Goal: Register for event/course

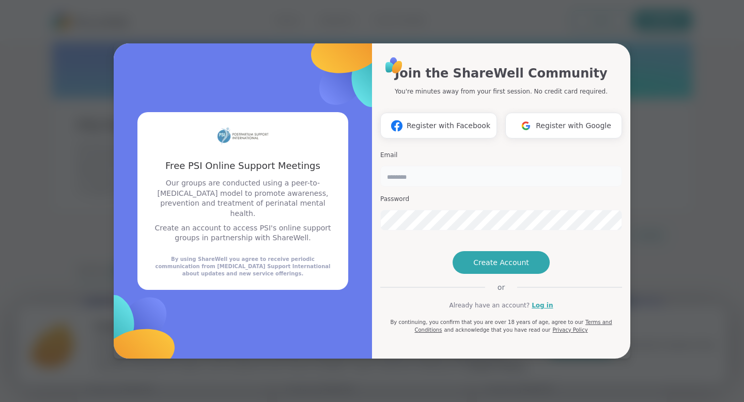
click at [428, 166] on input "email" at bounding box center [501, 176] width 242 height 21
type input "**********"
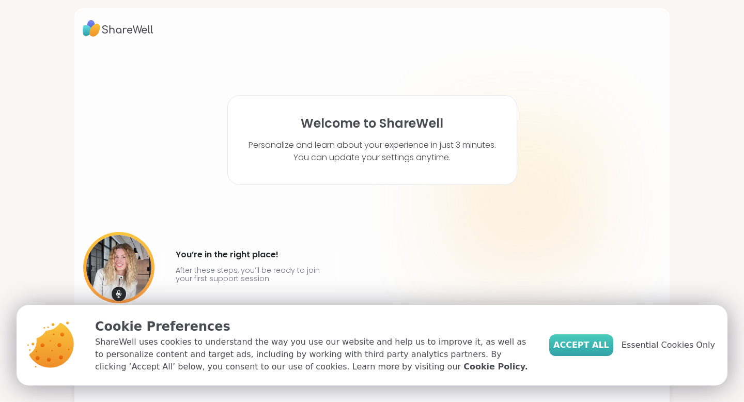
click at [591, 350] on span "Accept All" at bounding box center [581, 345] width 56 height 12
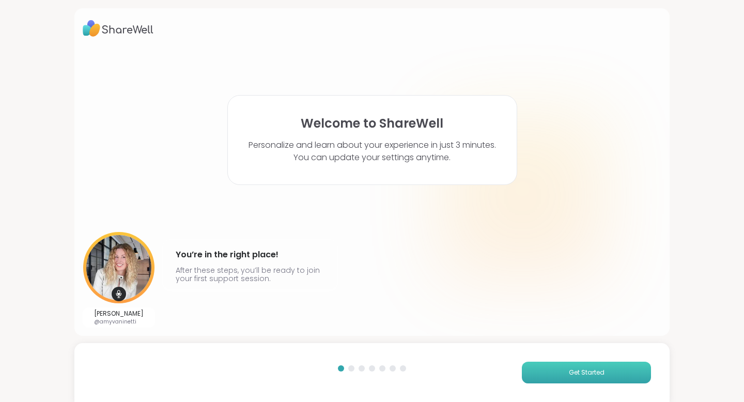
click at [582, 372] on span "Get Started" at bounding box center [587, 372] width 36 height 9
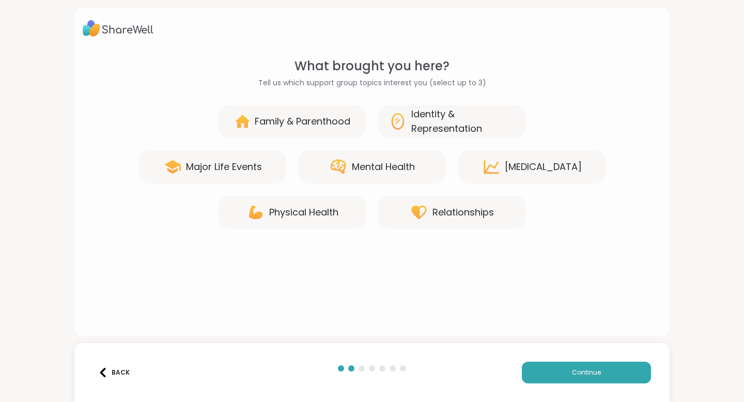
click at [312, 103] on div "What brought you here? Tell us which support group topics interest you (select …" at bounding box center [372, 143] width 579 height 172
click at [312, 110] on div "Family & Parenthood" at bounding box center [292, 121] width 147 height 33
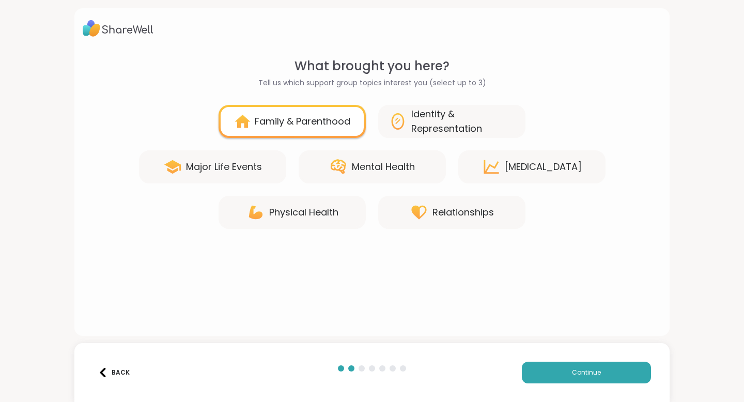
click at [358, 164] on div "Mental Health" at bounding box center [383, 167] width 63 height 14
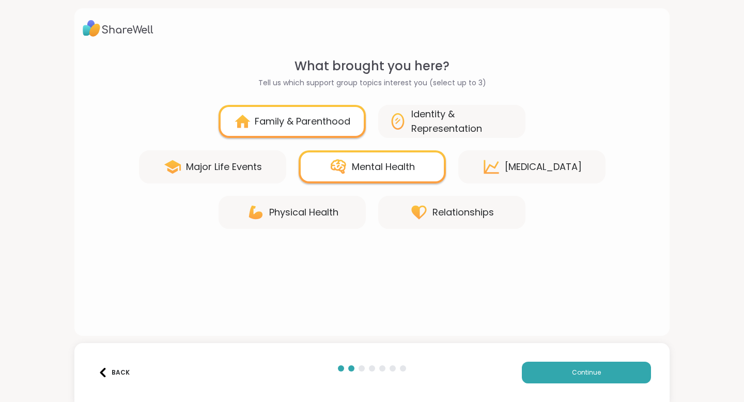
click at [463, 209] on div "Relationships" at bounding box center [463, 212] width 61 height 14
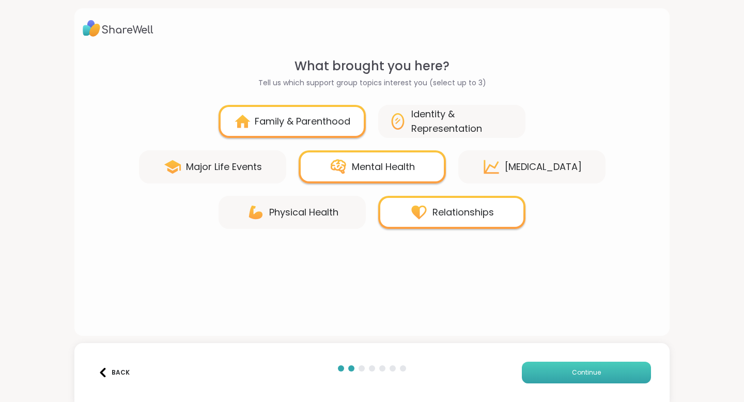
click at [563, 376] on button "Continue" at bounding box center [586, 373] width 129 height 22
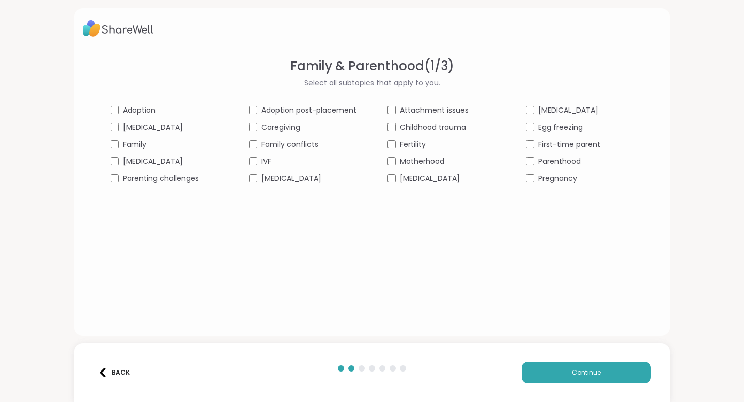
click at [259, 126] on div "Caregiving" at bounding box center [302, 127] width 107 height 11
click at [409, 163] on span "Motherhood" at bounding box center [422, 161] width 44 height 11
click at [561, 165] on span "Parenthood" at bounding box center [560, 161] width 42 height 11
click at [551, 144] on span "First-time parent" at bounding box center [570, 144] width 62 height 11
click at [275, 178] on span "Postpartum depression" at bounding box center [291, 178] width 60 height 11
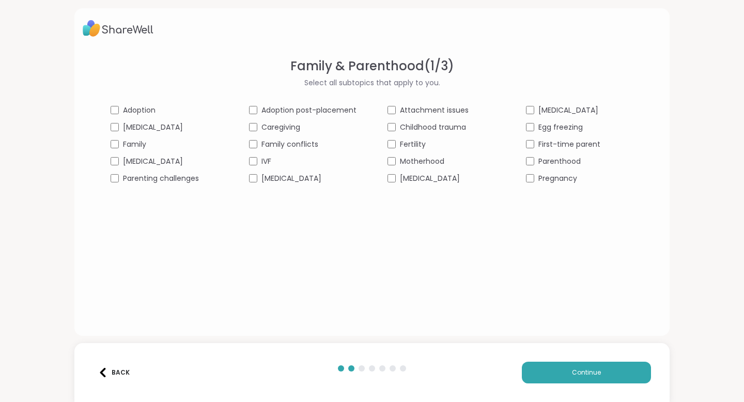
click at [175, 182] on span "Parenting challenges" at bounding box center [161, 178] width 76 height 11
click at [583, 377] on button "Continue" at bounding box center [586, 373] width 129 height 22
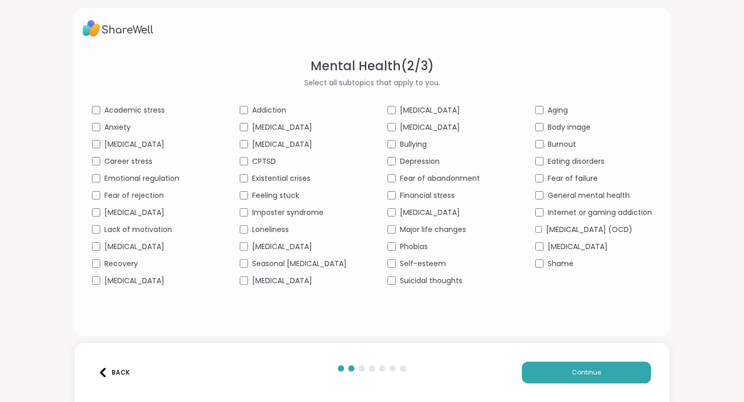
click at [104, 124] on span "Anxiety" at bounding box center [117, 127] width 26 height 11
click at [312, 286] on span "Stress management" at bounding box center [282, 280] width 60 height 11
click at [579, 235] on span "Obsessive-compulsive disorder (OCD)" at bounding box center [589, 229] width 86 height 11
click at [584, 372] on span "Continue" at bounding box center [586, 372] width 29 height 9
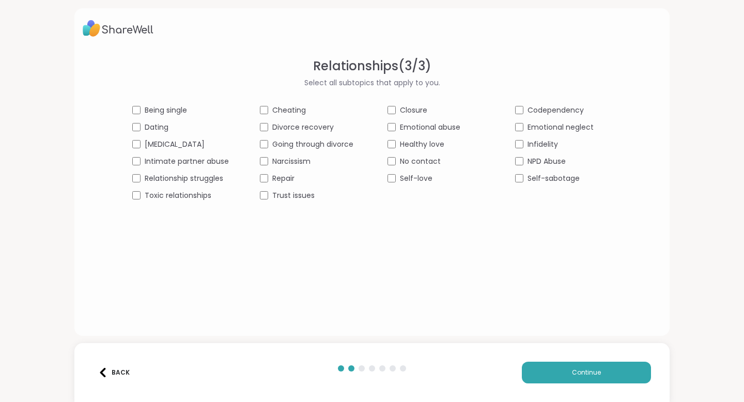
click at [205, 176] on span "Relationship struggles" at bounding box center [184, 178] width 79 height 11
click at [598, 367] on button "Continue" at bounding box center [586, 373] width 129 height 22
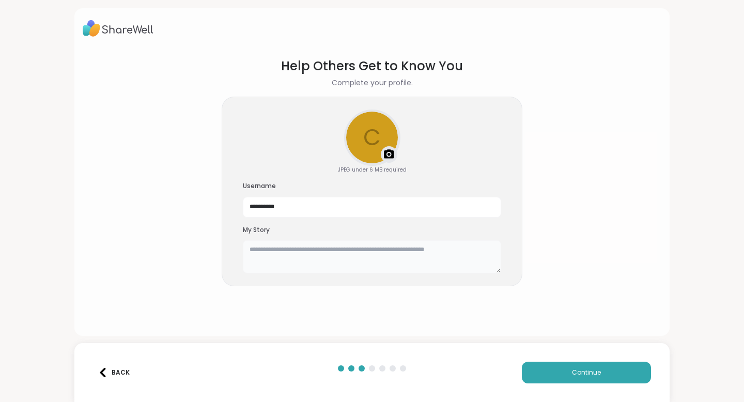
click at [393, 263] on textarea at bounding box center [372, 256] width 258 height 33
click at [599, 371] on span "Continue" at bounding box center [586, 372] width 29 height 9
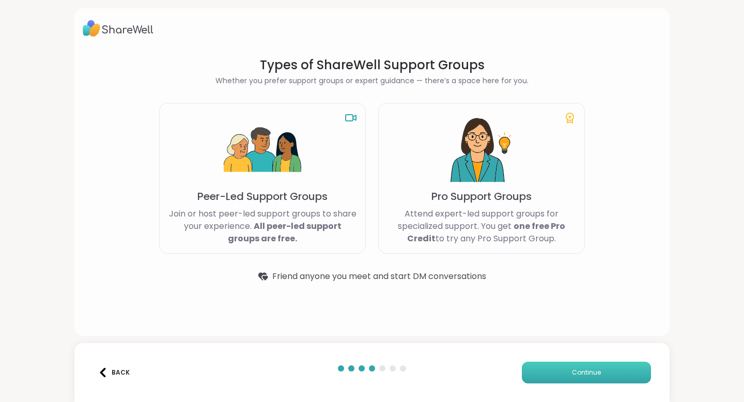
click at [565, 375] on button "Continue" at bounding box center [586, 373] width 129 height 22
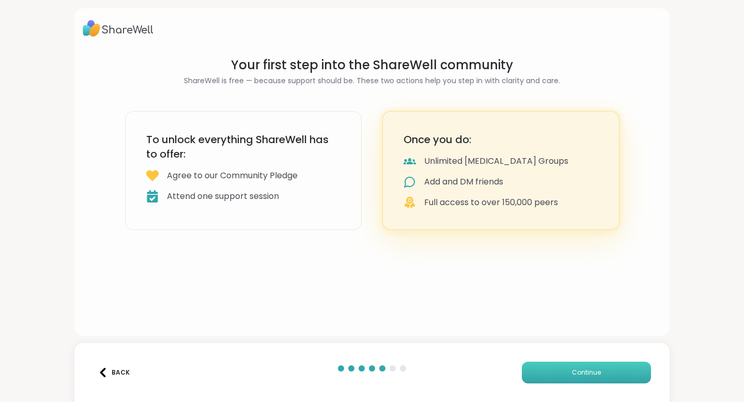
click at [565, 375] on button "Continue" at bounding box center [586, 373] width 129 height 22
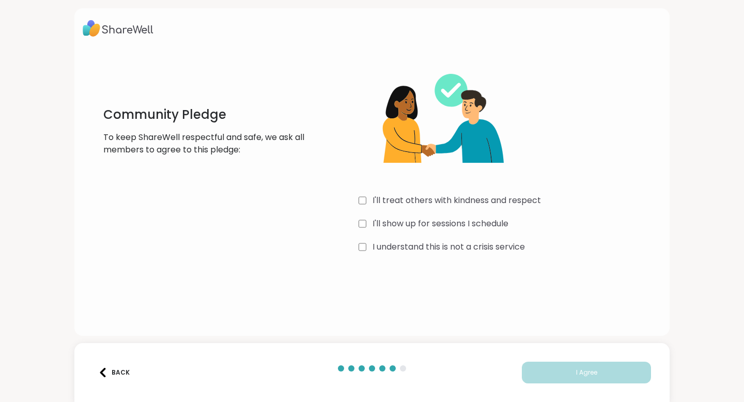
click at [435, 199] on label "I'll treat others with kindness and respect" at bounding box center [457, 200] width 168 height 12
click at [357, 222] on div "Community Pledge To keep ShareWell respectful and safe, we ask all members to a…" at bounding box center [372, 156] width 579 height 199
click at [585, 365] on button "I Agree" at bounding box center [586, 373] width 129 height 22
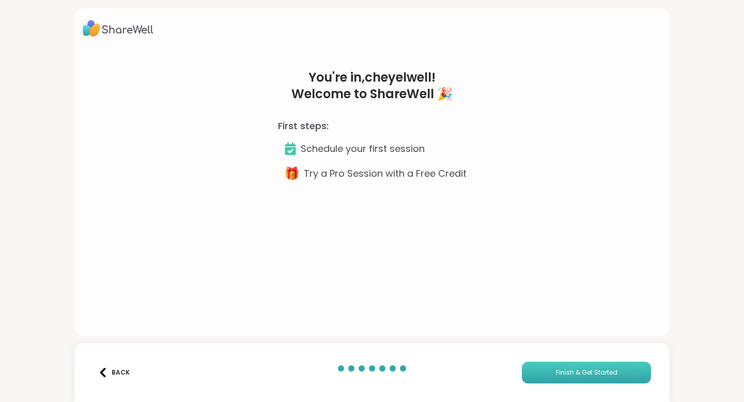
click at [585, 365] on button "Finish & Get Started" at bounding box center [586, 373] width 129 height 22
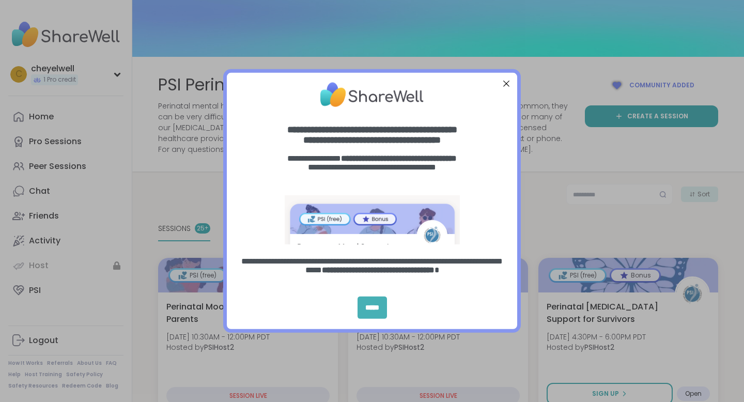
click at [374, 307] on div "*****" at bounding box center [372, 308] width 29 height 22
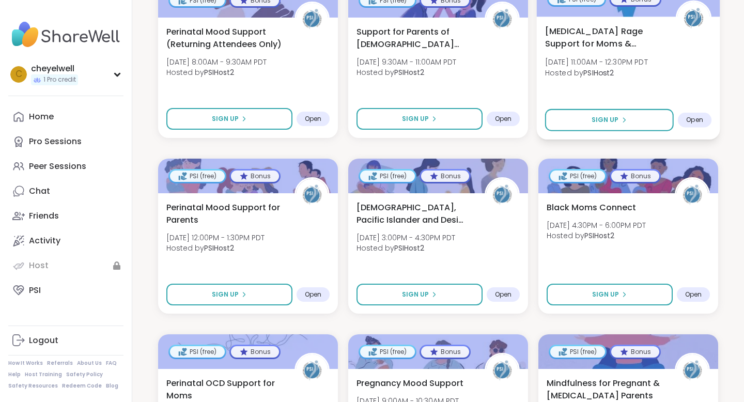
scroll to position [451, 0]
click at [565, 72] on span "Hosted by PSIHost2" at bounding box center [596, 72] width 103 height 10
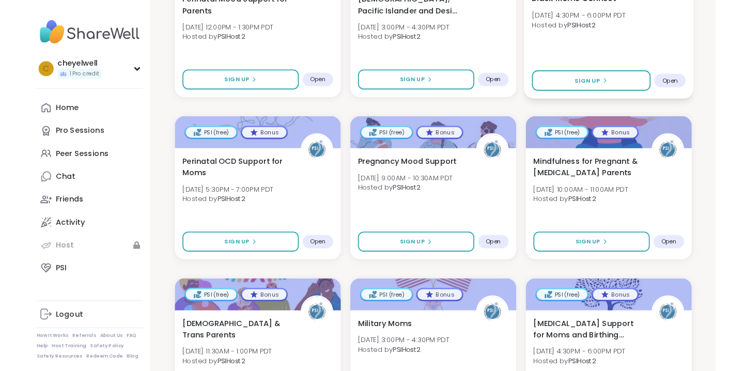
scroll to position [660, 0]
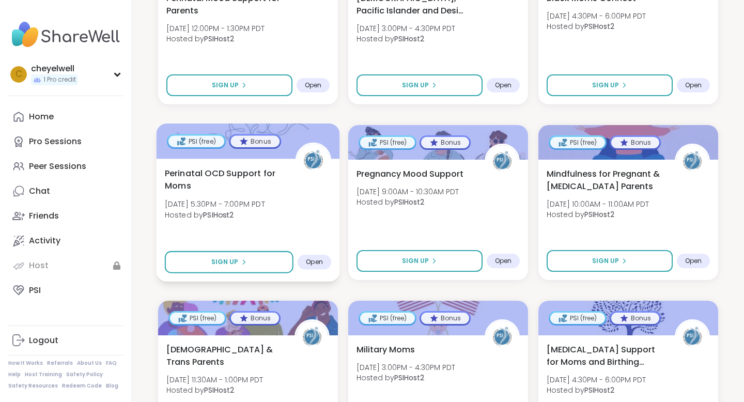
click at [226, 191] on span "Perinatal OCD Support for Moms" at bounding box center [224, 179] width 119 height 25
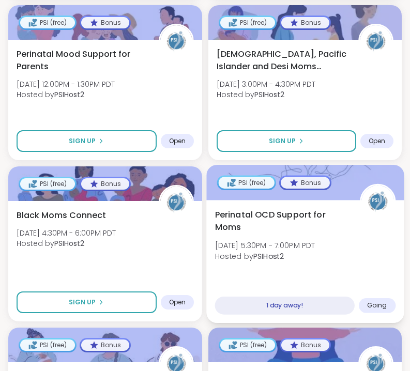
click at [237, 211] on span "Perinatal OCD Support for Moms" at bounding box center [280, 220] width 133 height 25
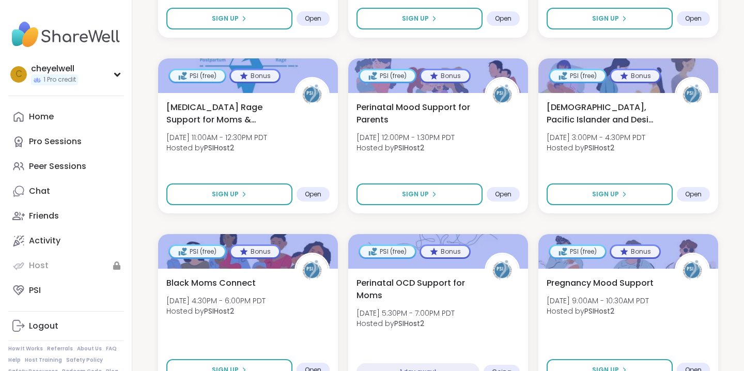
scroll to position [375, 0]
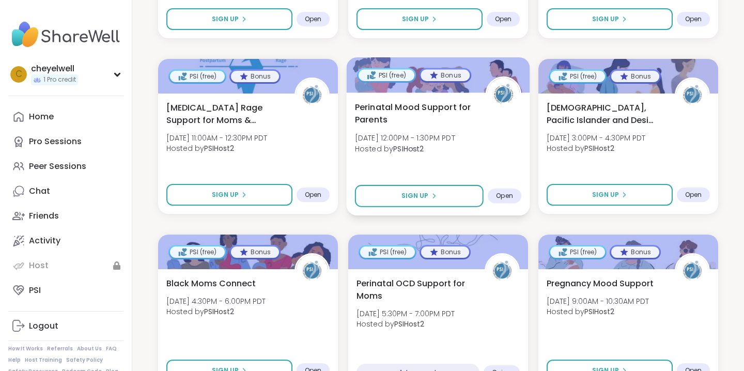
click at [430, 152] on span "Hosted by PSIHost2" at bounding box center [405, 148] width 100 height 10
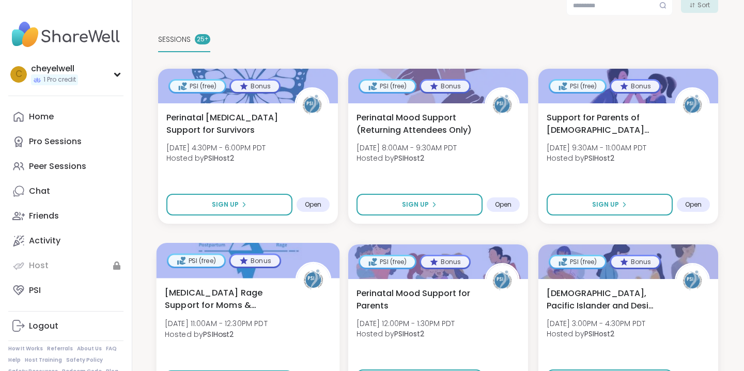
scroll to position [234, 0]
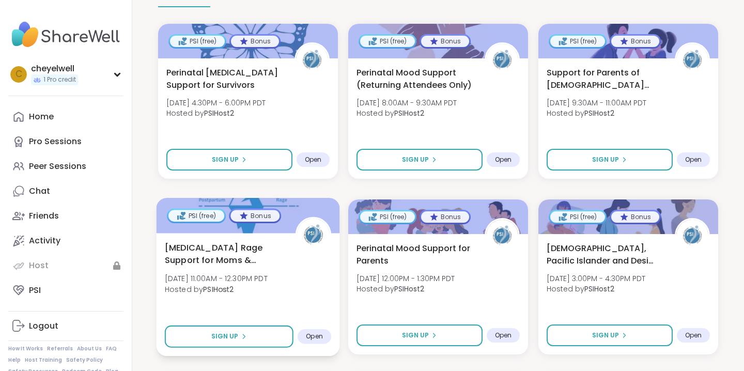
click at [247, 266] on span "Postpartum Rage Support for Moms & Birthing People" at bounding box center [224, 253] width 119 height 25
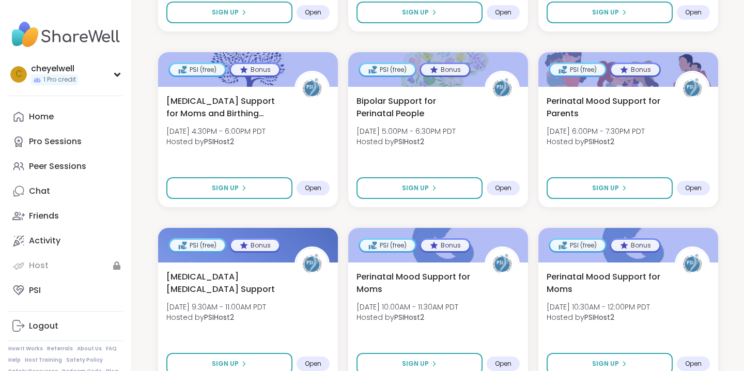
scroll to position [914, 0]
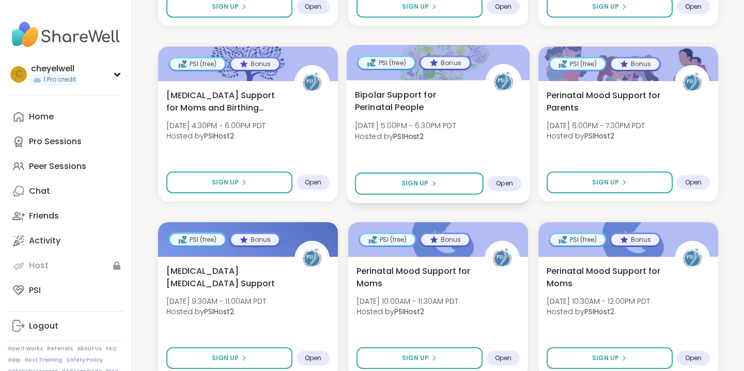
click at [467, 107] on span "Bipolar Support for Perinatal People" at bounding box center [414, 100] width 119 height 25
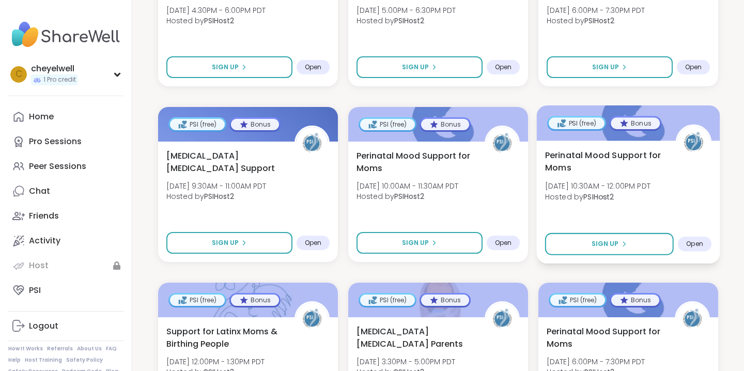
scroll to position [1038, 0]
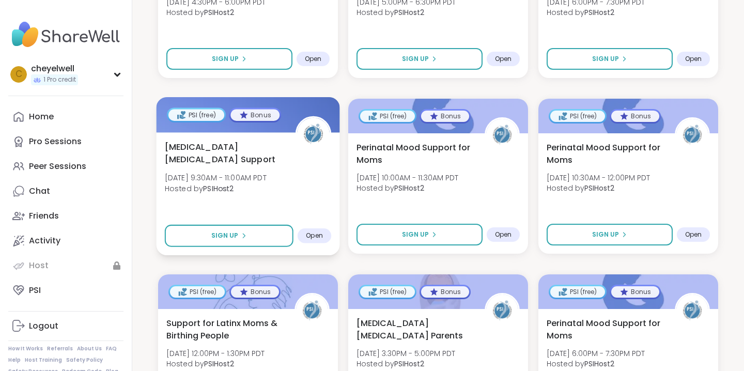
click at [251, 157] on span "[MEDICAL_DATA] [MEDICAL_DATA] Support" at bounding box center [224, 153] width 119 height 25
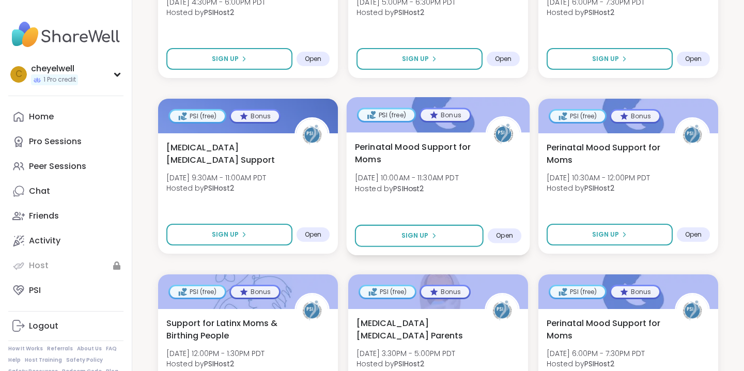
click at [444, 171] on div "Perinatal Mood Support for Moms Thu, Sep 11 | 10:00AM - 11:30AM PDT Hosted by P…" at bounding box center [438, 170] width 166 height 59
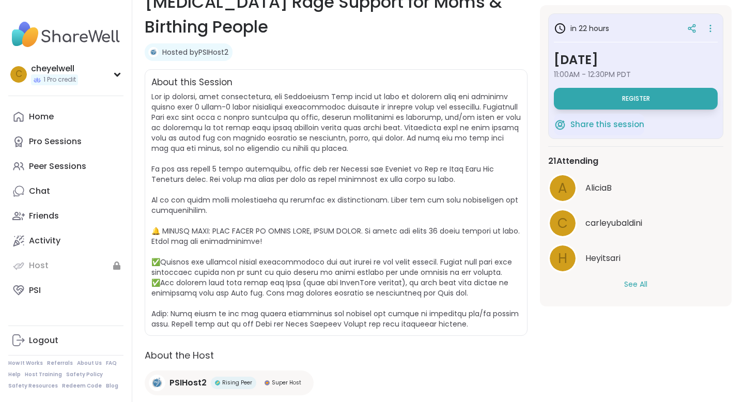
scroll to position [174, 0]
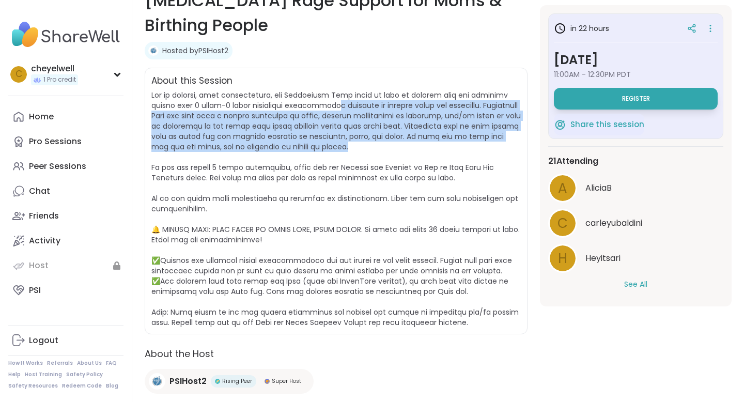
drag, startPoint x: 347, startPoint y: 109, endPoint x: 400, endPoint y: 143, distance: 63.2
click at [400, 143] on span at bounding box center [336, 209] width 370 height 238
click at [402, 142] on span at bounding box center [336, 209] width 370 height 238
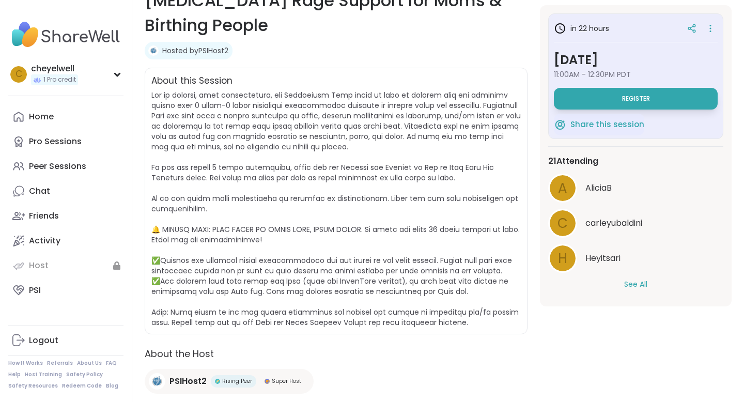
click at [406, 170] on span at bounding box center [336, 209] width 370 height 238
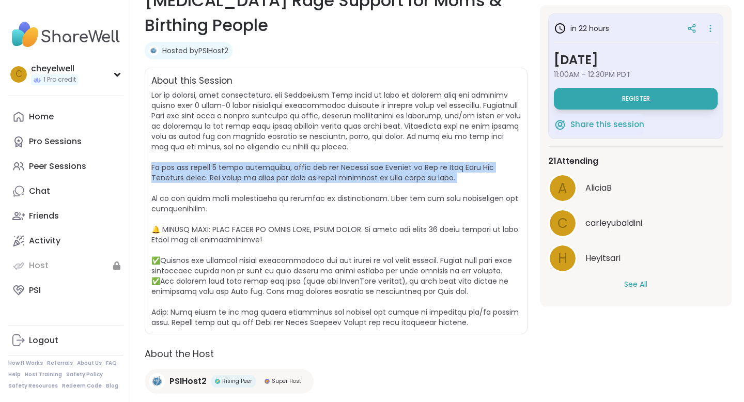
click at [379, 147] on span at bounding box center [336, 209] width 370 height 238
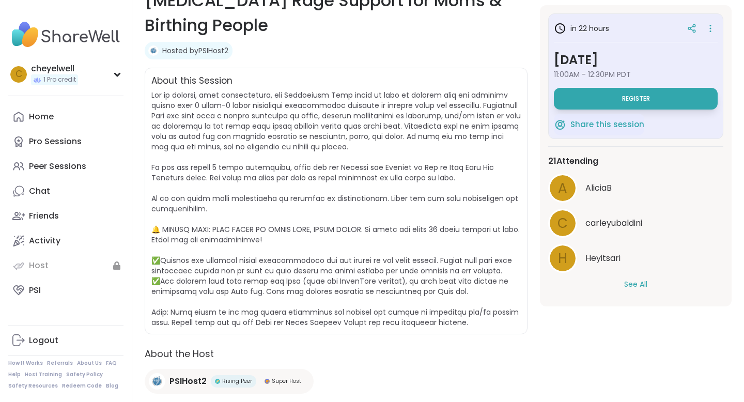
click at [379, 147] on span at bounding box center [336, 209] width 370 height 238
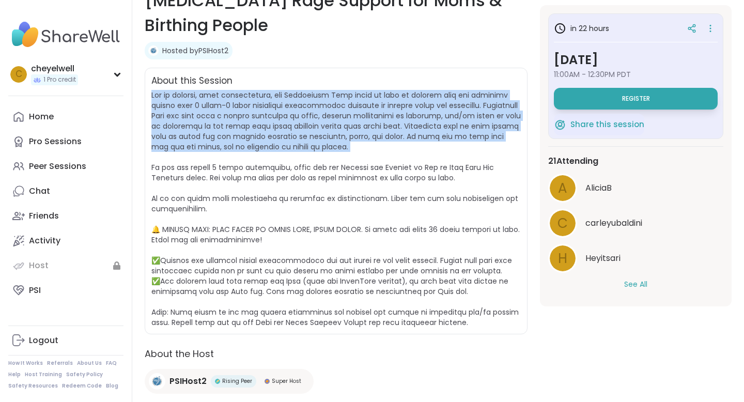
click at [386, 179] on span at bounding box center [336, 209] width 370 height 238
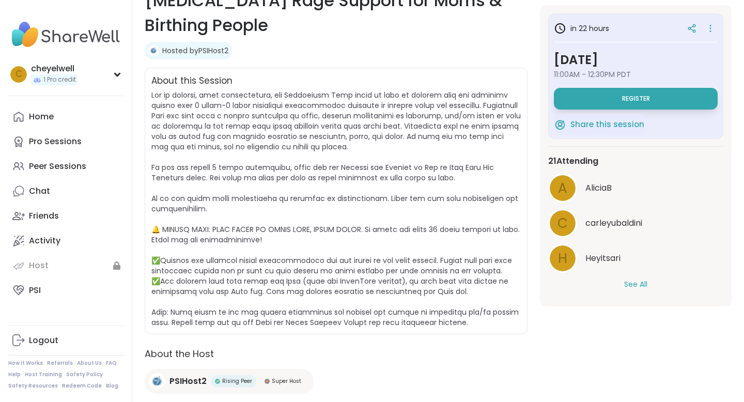
click at [386, 179] on span at bounding box center [336, 209] width 370 height 238
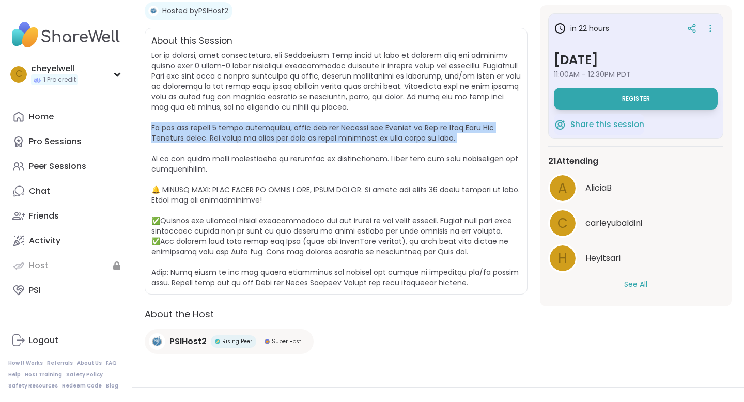
scroll to position [215, 0]
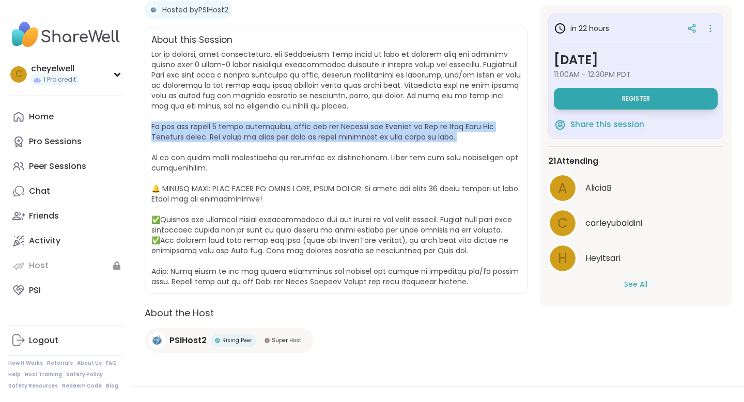
click at [381, 230] on span at bounding box center [336, 168] width 370 height 238
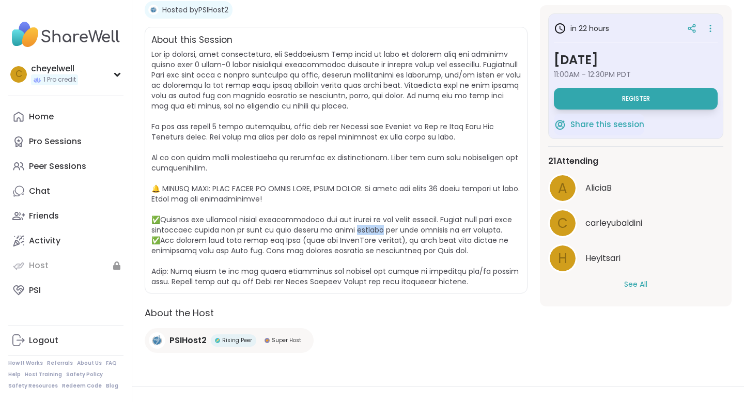
click at [381, 230] on span at bounding box center [336, 168] width 370 height 238
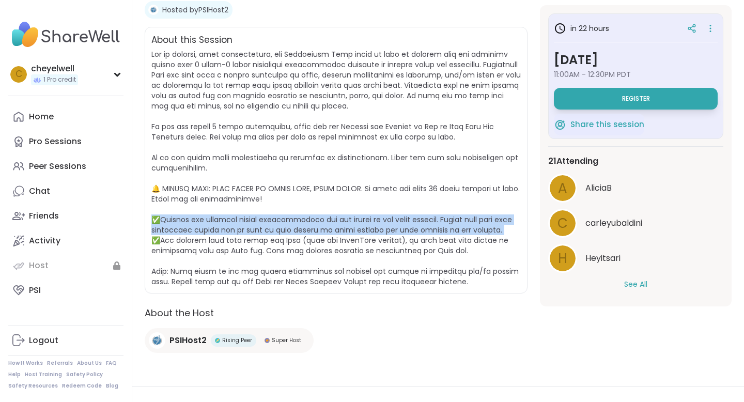
click at [381, 245] on span at bounding box center [336, 168] width 370 height 238
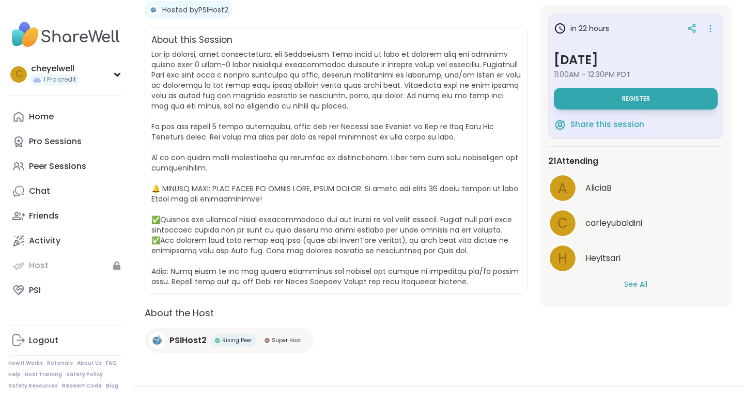
click at [381, 245] on span at bounding box center [336, 168] width 370 height 238
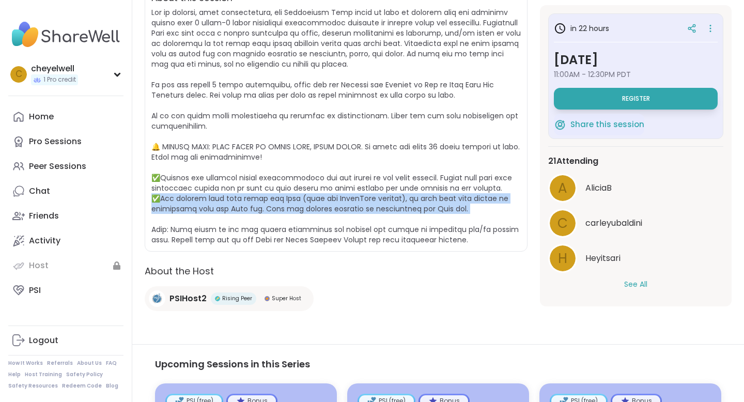
scroll to position [275, 0]
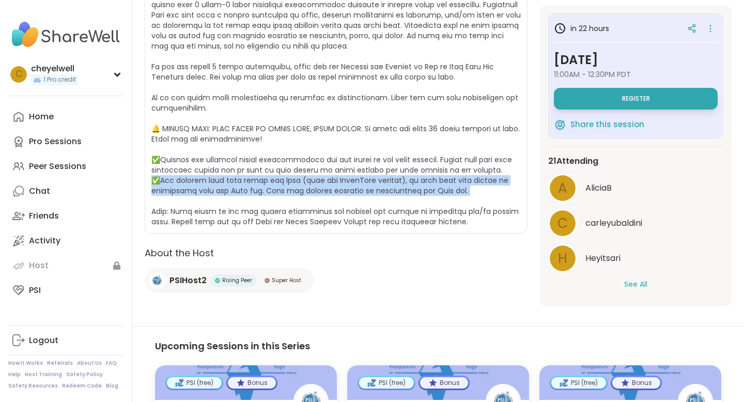
click at [356, 209] on span at bounding box center [336, 108] width 370 height 238
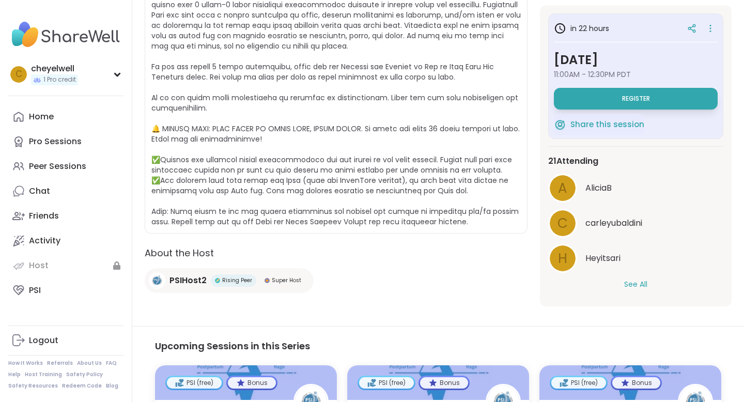
click at [356, 209] on span at bounding box center [336, 108] width 370 height 238
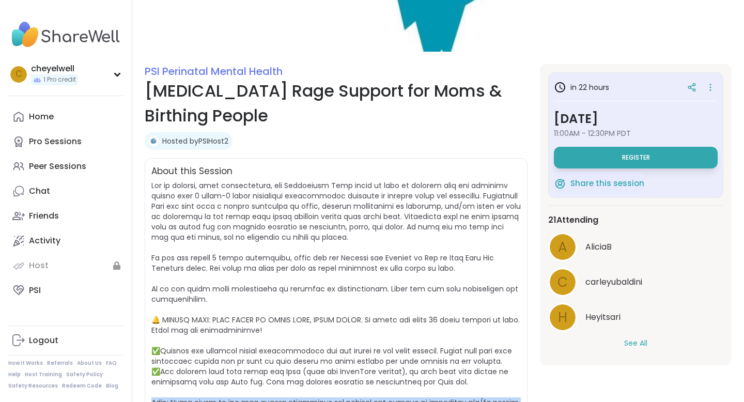
scroll to position [84, 0]
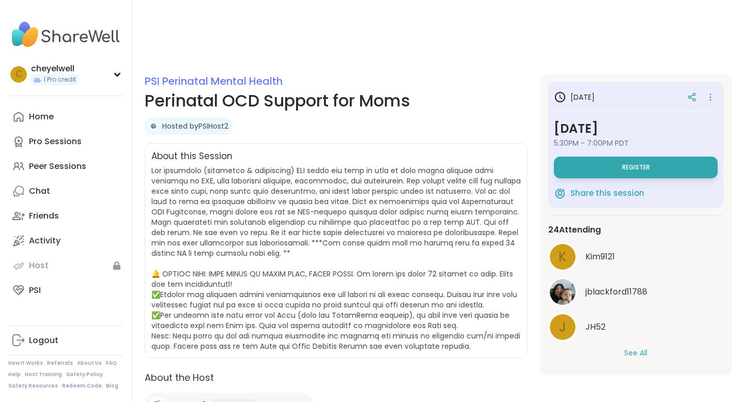
scroll to position [78, 0]
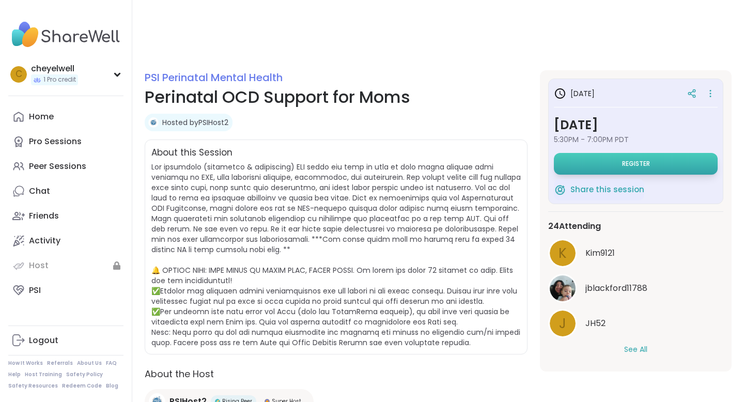
click at [631, 174] on button "Register" at bounding box center [636, 164] width 164 height 22
select select "**"
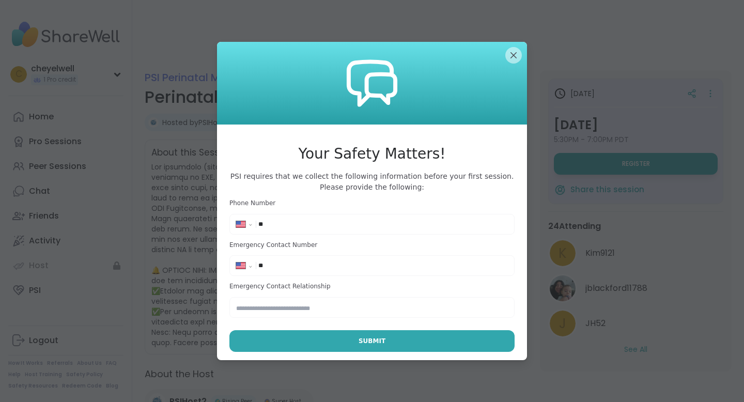
click at [316, 225] on input "**" at bounding box center [383, 224] width 250 height 10
type input "**********"
click at [319, 309] on input "text" at bounding box center [371, 307] width 285 height 21
click at [310, 258] on div "**********" at bounding box center [372, 266] width 280 height 16
click at [307, 268] on input "**" at bounding box center [383, 265] width 250 height 10
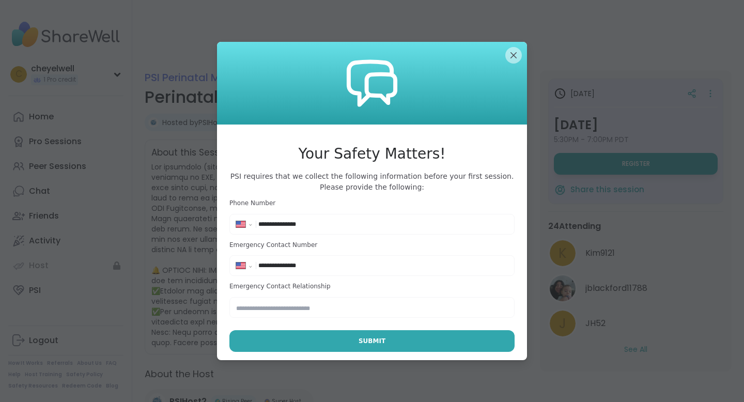
type input "**********"
click at [287, 312] on input "text" at bounding box center [371, 307] width 285 height 21
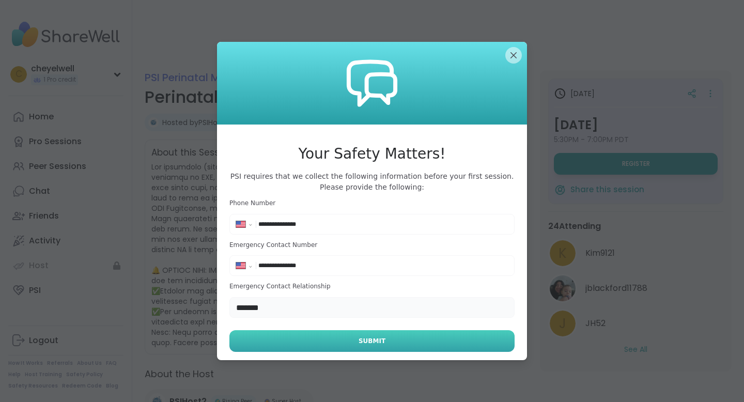
type input "*******"
click at [289, 348] on button "Submit" at bounding box center [371, 341] width 285 height 22
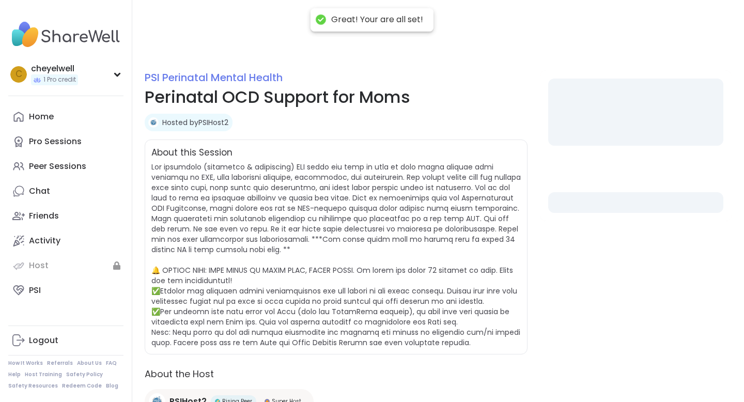
select select "**"
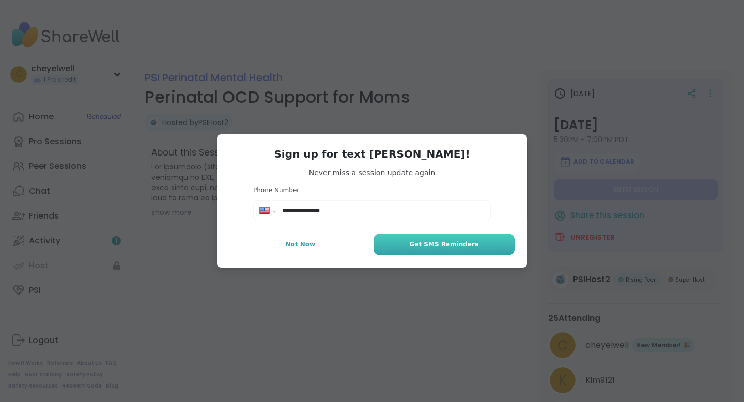
click at [414, 239] on button "Get SMS Reminders" at bounding box center [444, 245] width 141 height 22
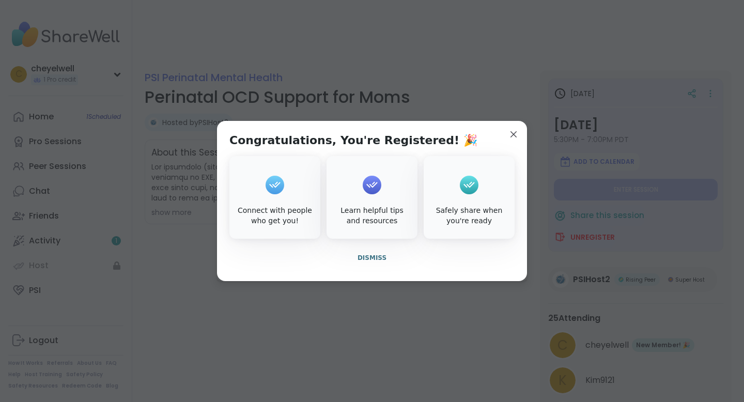
click at [391, 198] on div "Learn helpful tips and resources" at bounding box center [372, 197] width 91 height 83
click at [378, 257] on span "Dismiss" at bounding box center [372, 257] width 29 height 7
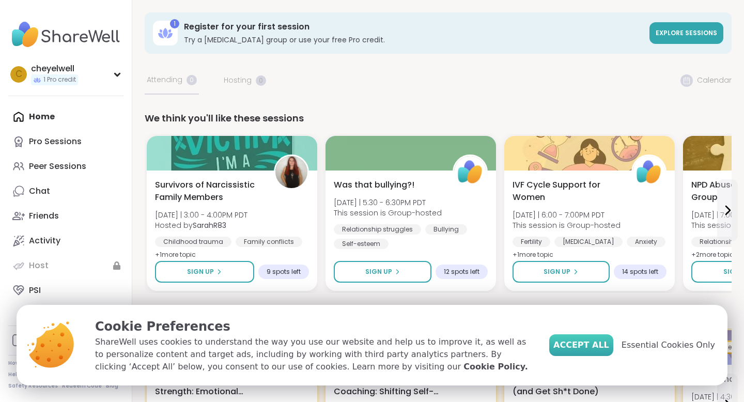
click at [574, 343] on span "Accept All" at bounding box center [581, 345] width 56 height 12
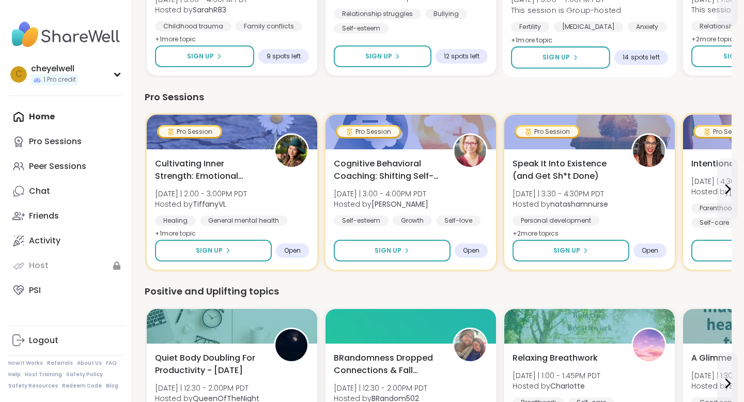
scroll to position [255, 0]
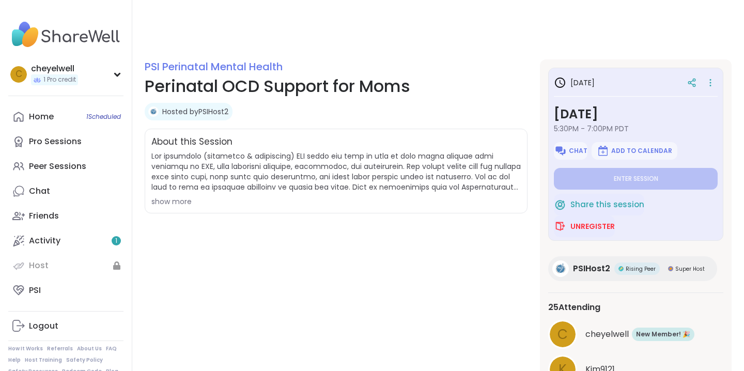
scroll to position [89, 0]
click at [170, 197] on div "show more" at bounding box center [336, 201] width 370 height 10
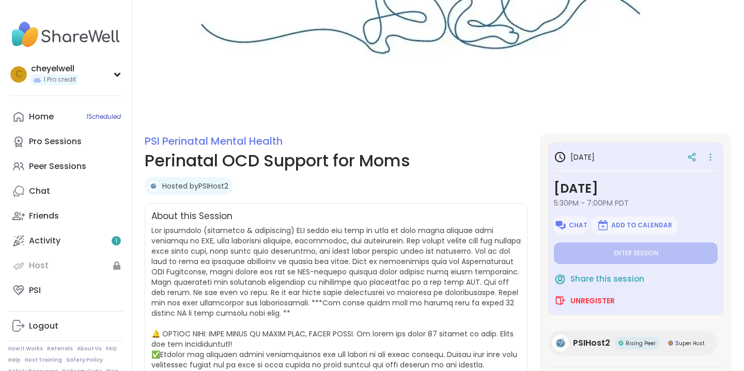
scroll to position [0, 0]
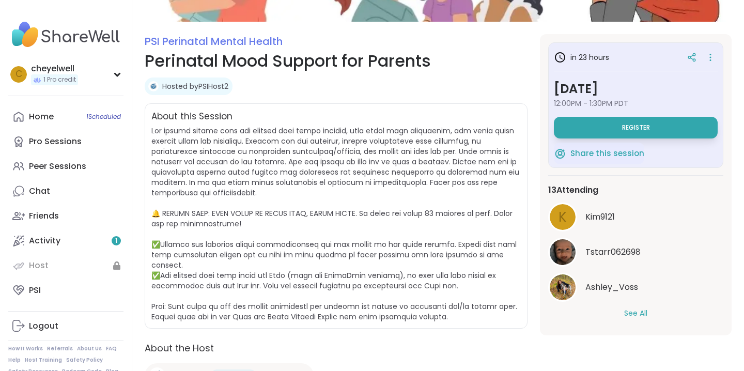
scroll to position [117, 0]
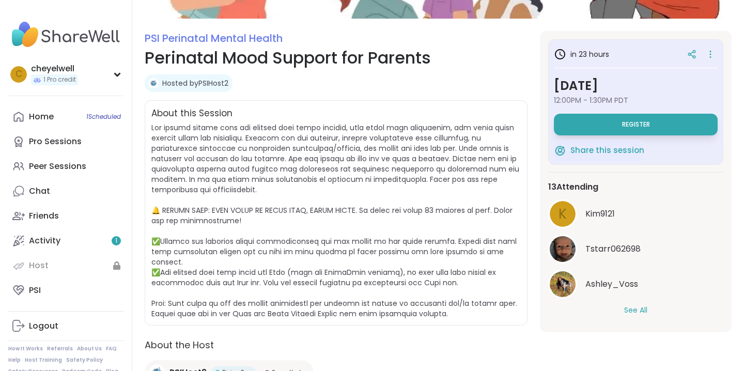
click at [287, 174] on span at bounding box center [335, 220] width 368 height 196
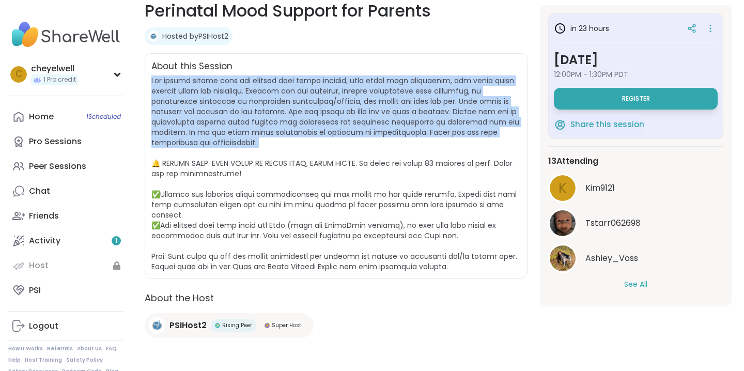
scroll to position [187, 0]
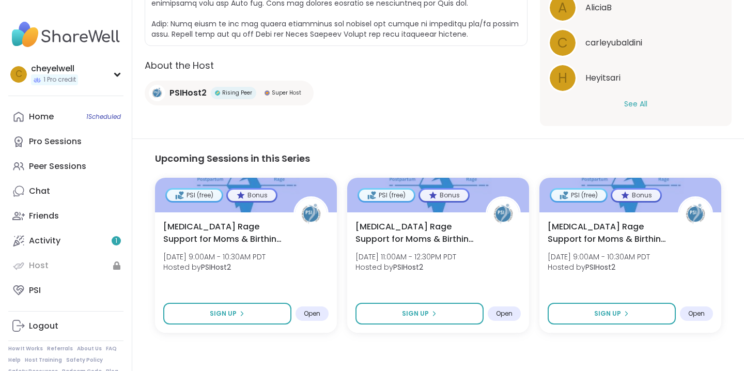
scroll to position [469, 0]
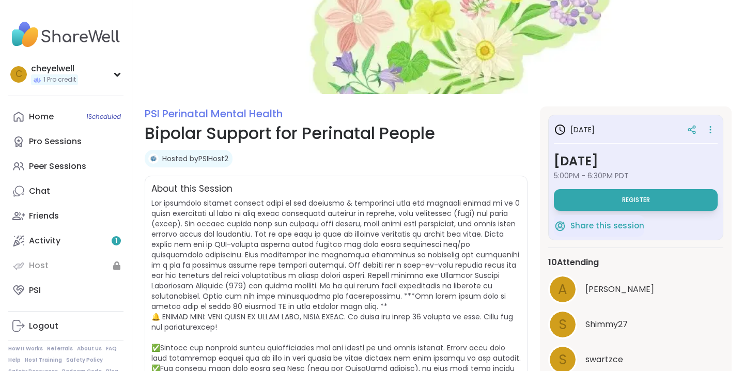
scroll to position [42, 0]
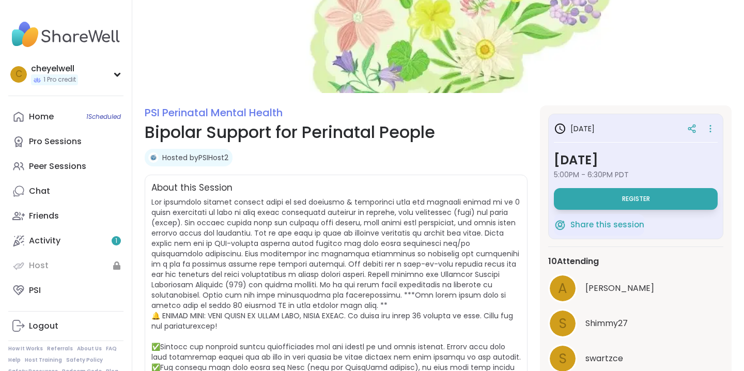
click at [351, 252] on span at bounding box center [336, 300] width 370 height 207
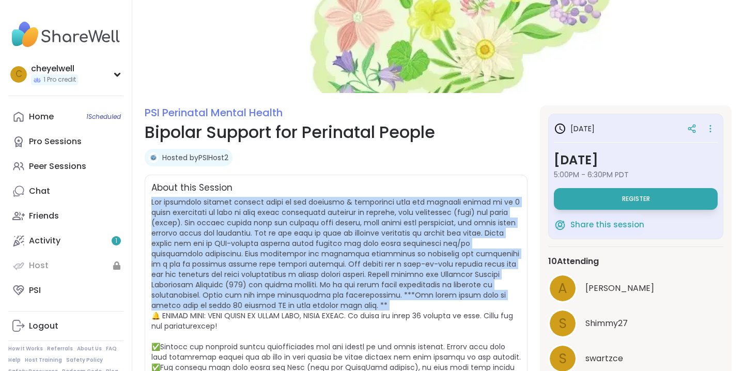
click at [307, 225] on span at bounding box center [336, 300] width 370 height 207
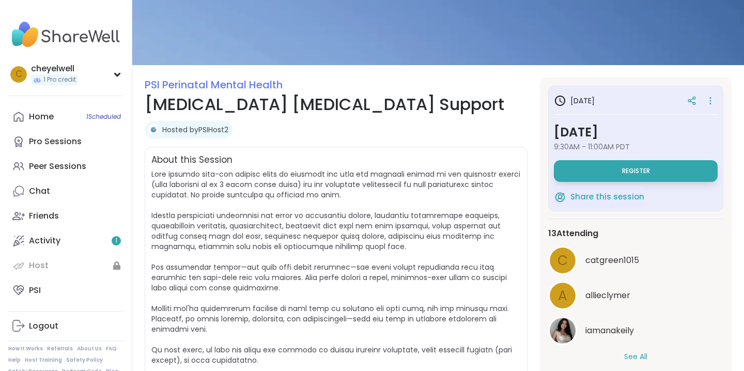
scroll to position [72, 0]
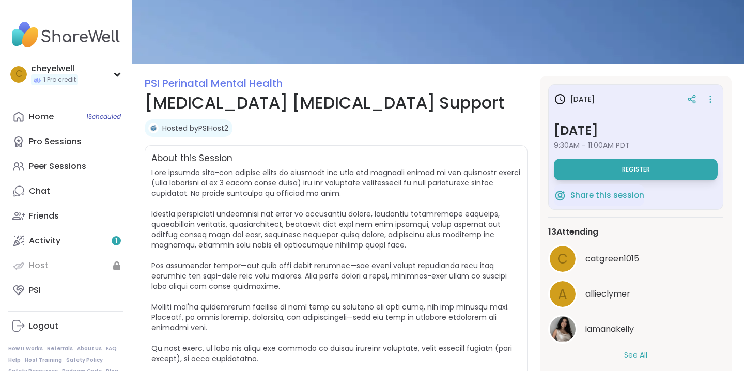
click at [366, 243] on span at bounding box center [335, 332] width 369 height 331
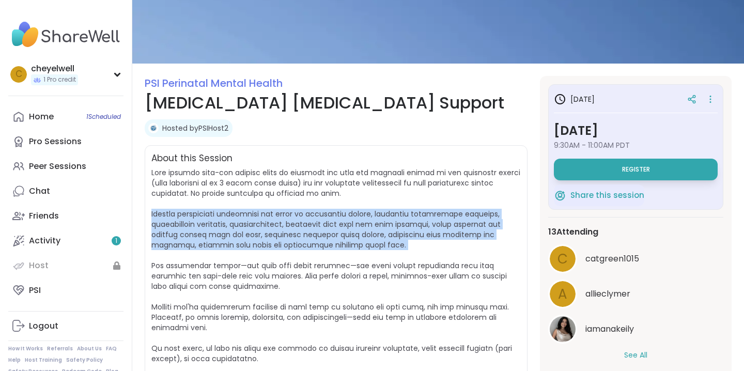
click at [366, 243] on span at bounding box center [335, 332] width 369 height 331
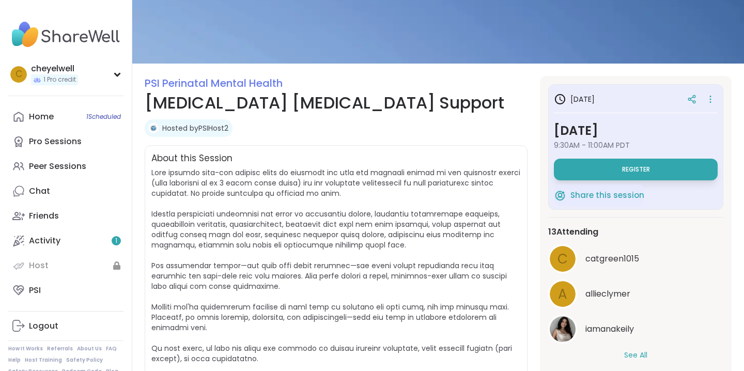
click at [366, 243] on span at bounding box center [335, 332] width 369 height 331
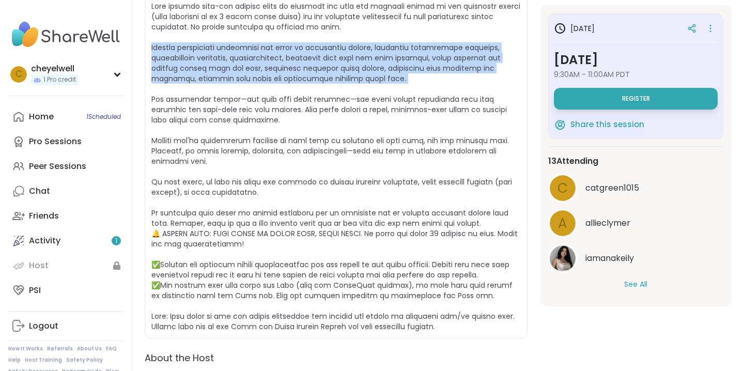
scroll to position [239, 0]
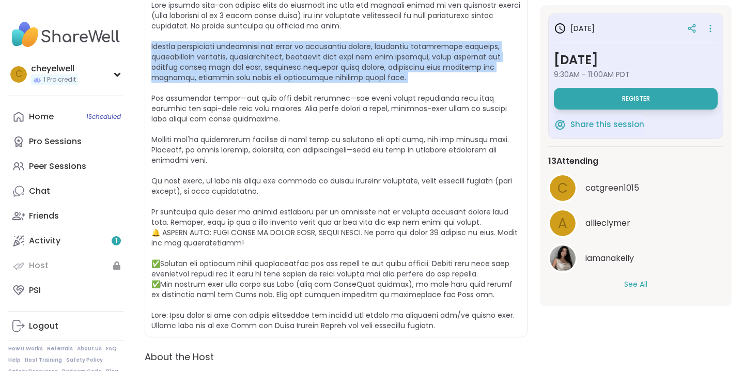
click at [241, 188] on span at bounding box center [335, 165] width 369 height 331
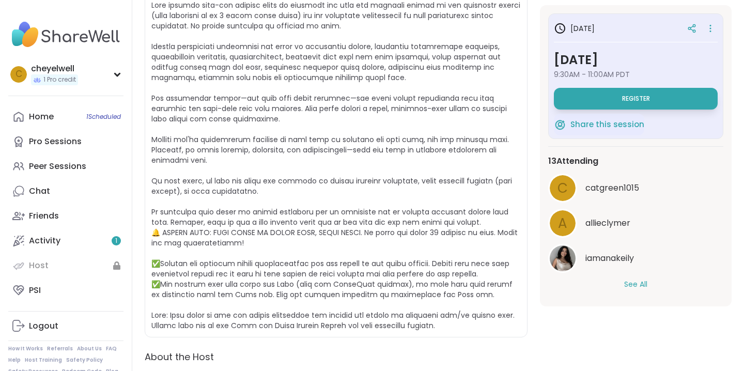
click at [241, 188] on span at bounding box center [335, 165] width 369 height 331
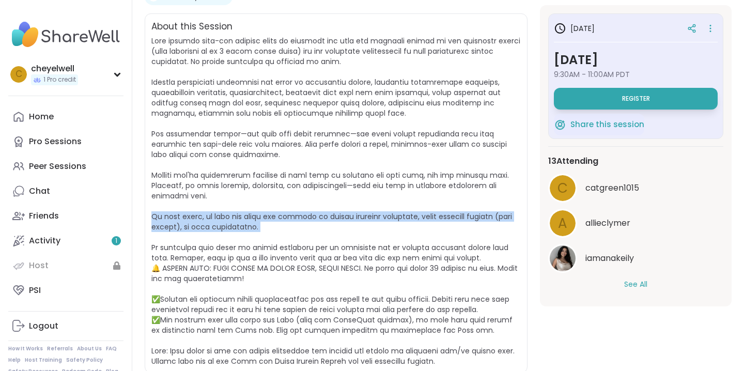
scroll to position [167, 0]
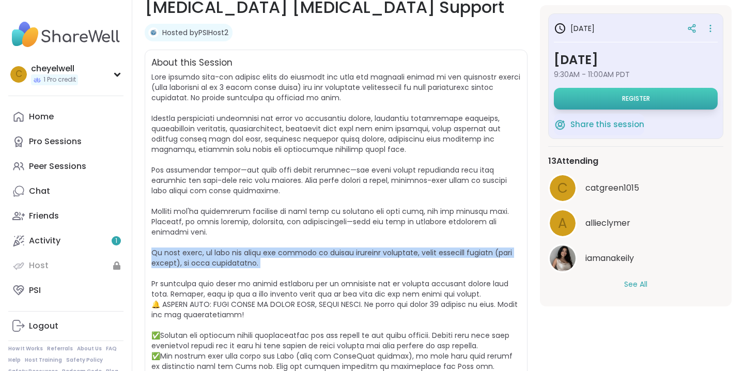
click at [640, 99] on span "Register" at bounding box center [636, 99] width 28 height 8
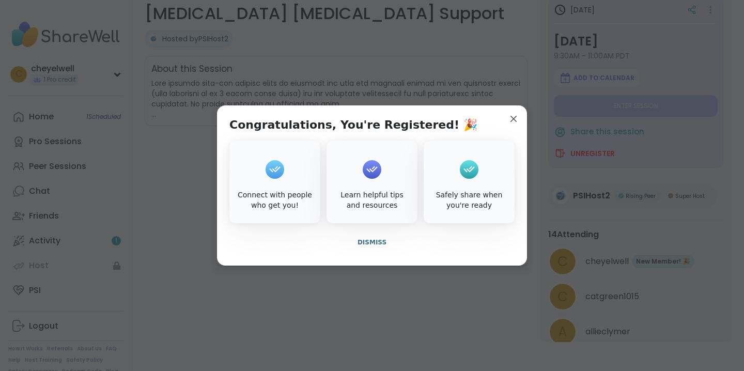
scroll to position [161, 0]
click at [368, 207] on div "Learn helpful tips and resources" at bounding box center [372, 200] width 87 height 20
click at [368, 240] on span "Dismiss" at bounding box center [372, 242] width 29 height 7
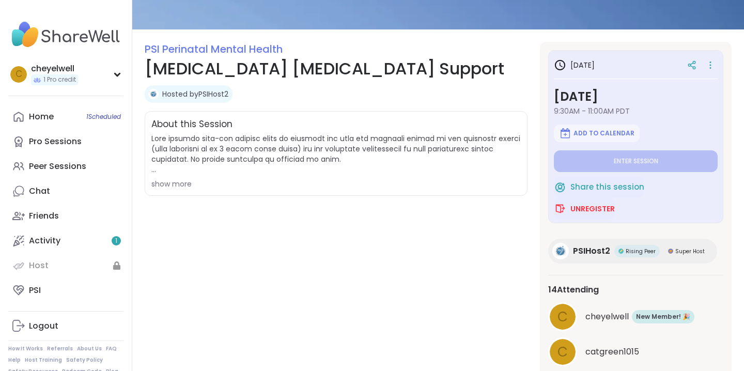
scroll to position [0, 0]
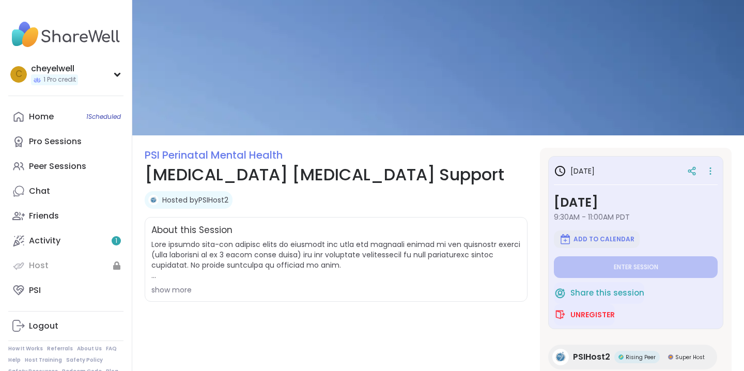
click at [600, 242] on span "Add to Calendar" at bounding box center [604, 239] width 61 height 8
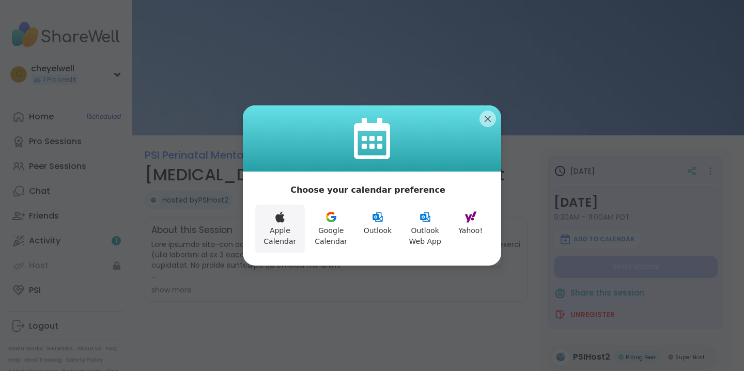
click at [277, 229] on button "Apple Calendar" at bounding box center [280, 229] width 50 height 49
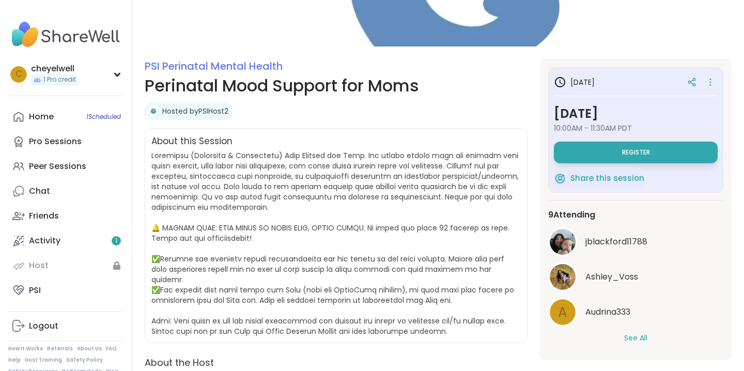
scroll to position [96, 0]
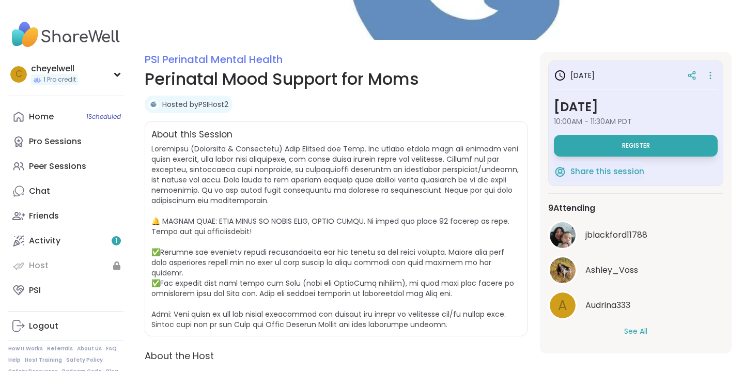
click at [360, 253] on span at bounding box center [334, 237] width 367 height 186
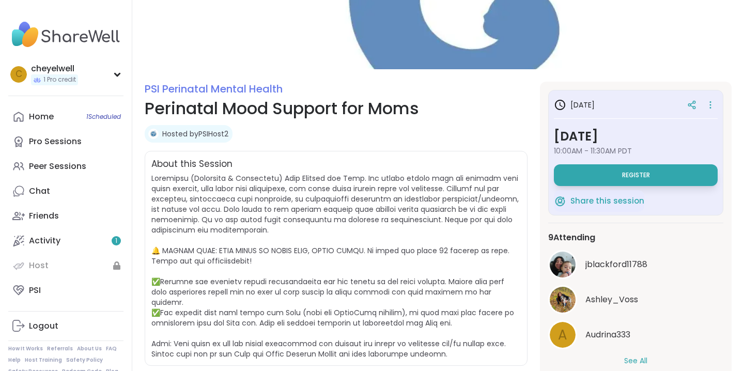
scroll to position [66, 0]
click at [381, 221] on span at bounding box center [334, 267] width 367 height 186
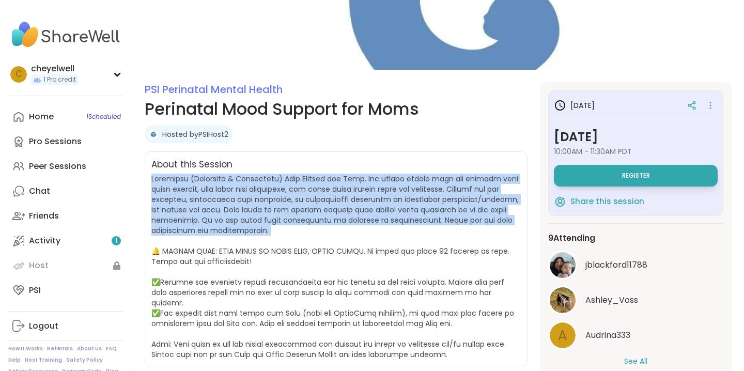
click at [362, 223] on span at bounding box center [334, 267] width 367 height 186
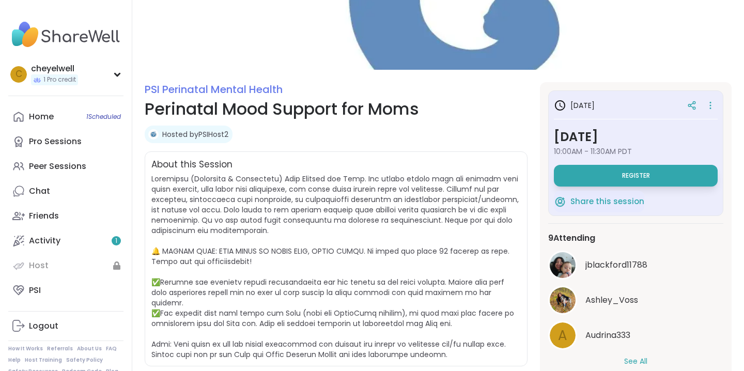
click at [362, 223] on span at bounding box center [334, 267] width 367 height 186
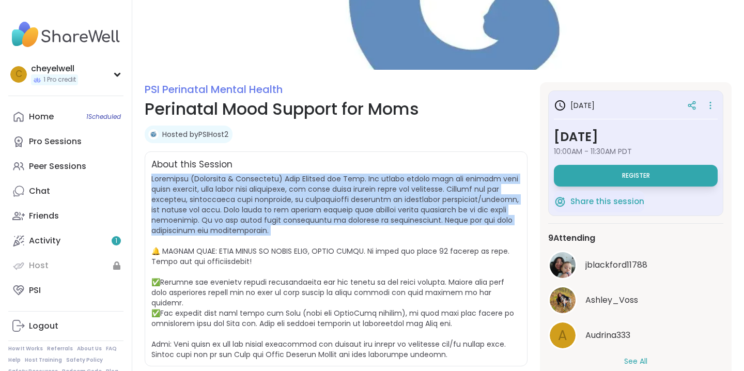
click at [342, 206] on span at bounding box center [334, 267] width 367 height 186
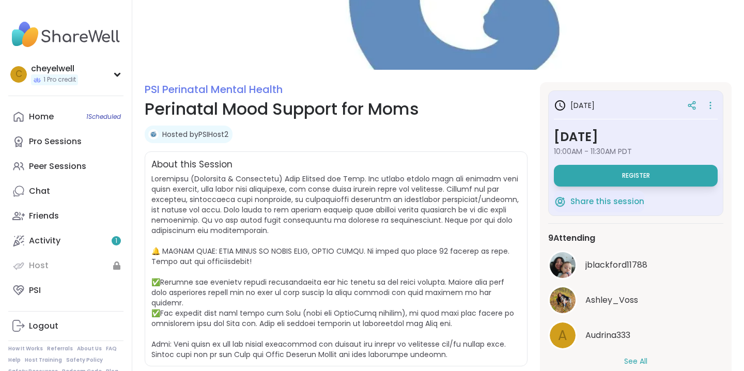
click at [342, 206] on span at bounding box center [334, 267] width 367 height 186
click at [74, 119] on link "Home 1 Scheduled" at bounding box center [65, 116] width 115 height 25
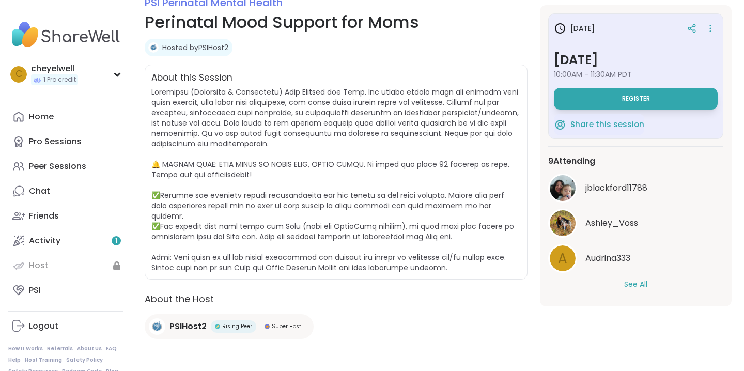
scroll to position [159, 0]
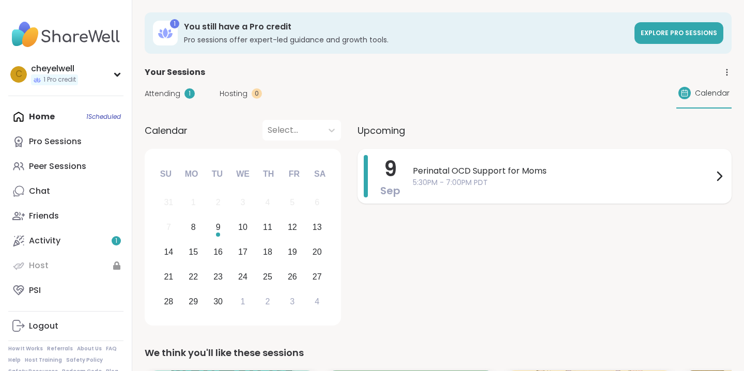
click at [694, 156] on div "Perinatal OCD Support for Moms 5:30PM - 7:00PM PDT" at bounding box center [569, 176] width 313 height 42
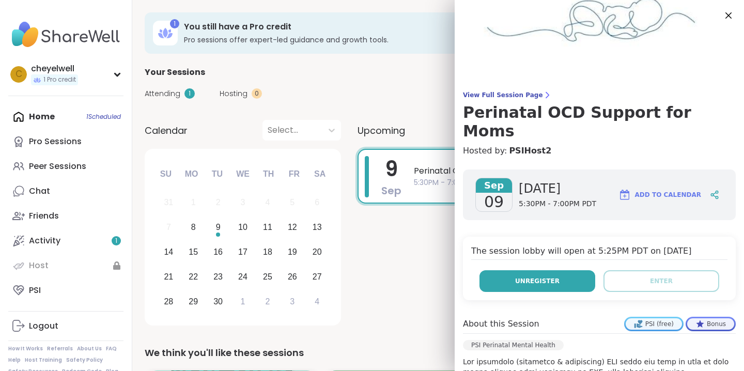
click at [550, 276] on span "Unregister" at bounding box center [537, 280] width 44 height 9
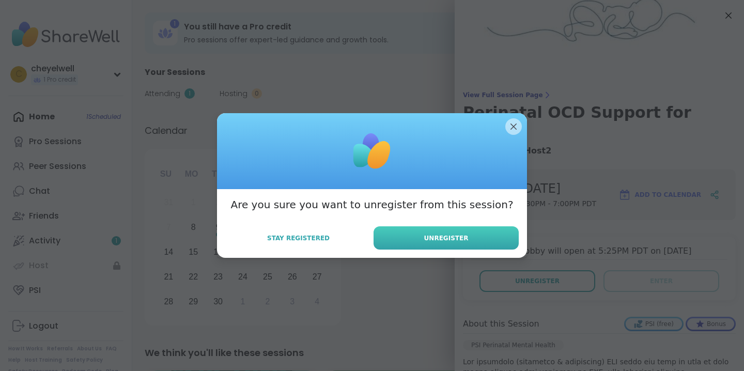
click at [421, 235] on button "Unregister" at bounding box center [446, 237] width 145 height 23
